Goal: Task Accomplishment & Management: Use online tool/utility

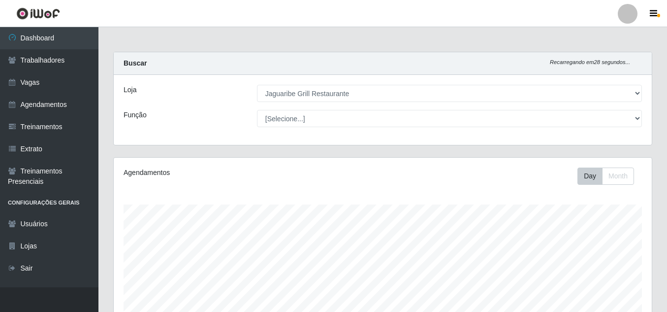
select select "311"
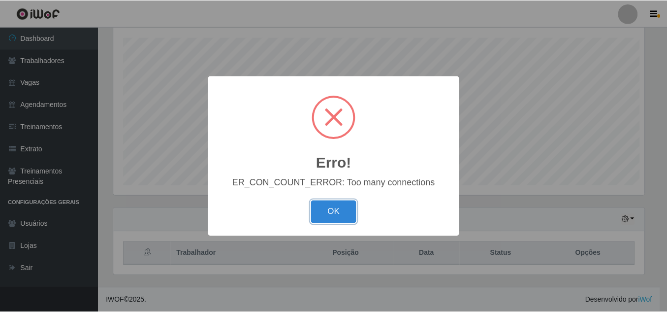
scroll to position [204, 533]
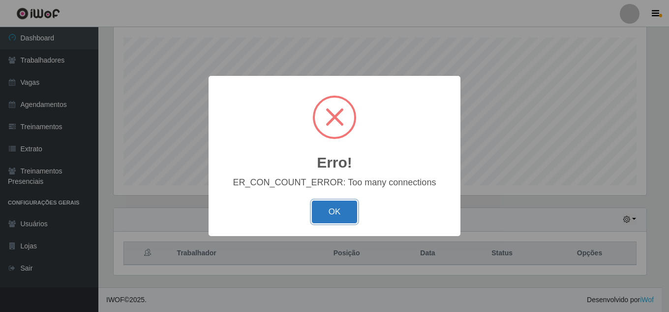
click at [354, 220] on button "OK" at bounding box center [335, 211] width 46 height 23
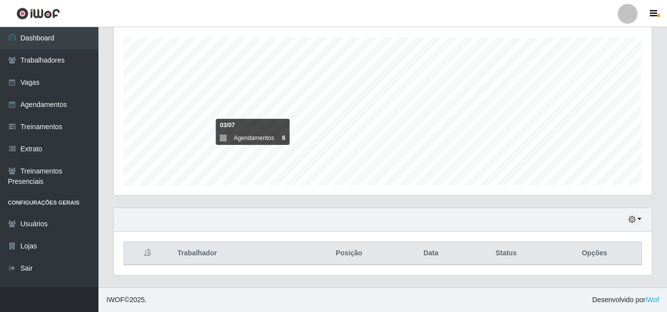
scroll to position [0, 0]
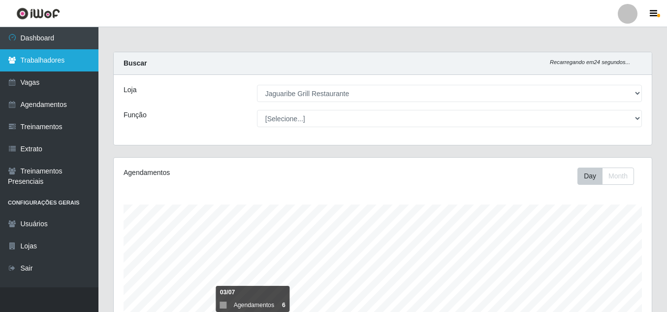
click at [49, 61] on link "Trabalhadores" at bounding box center [49, 60] width 98 height 22
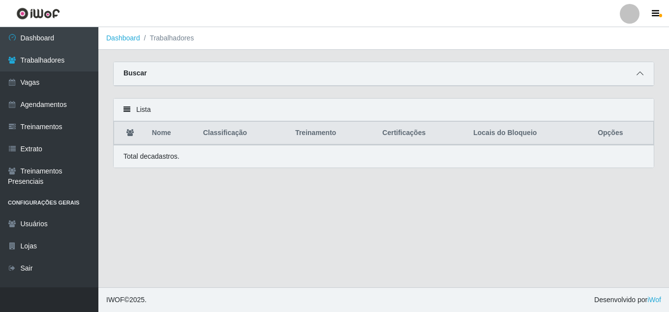
click at [640, 75] on icon at bounding box center [640, 73] width 7 height 7
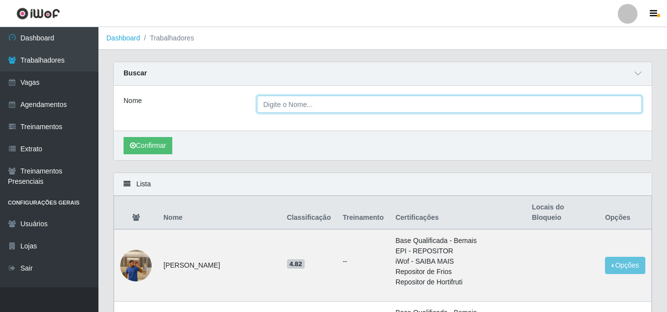
click at [351, 101] on input "Nome" at bounding box center [449, 103] width 385 height 17
type input "telma"
click at [124, 137] on button "Confirmar" at bounding box center [148, 145] width 49 height 17
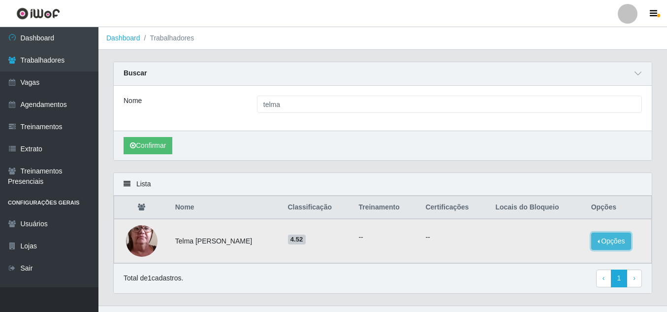
click at [607, 247] on button "Opções" at bounding box center [611, 240] width 40 height 17
click at [411, 248] on td "--" at bounding box center [385, 241] width 67 height 44
